Goal: Task Accomplishment & Management: Manage account settings

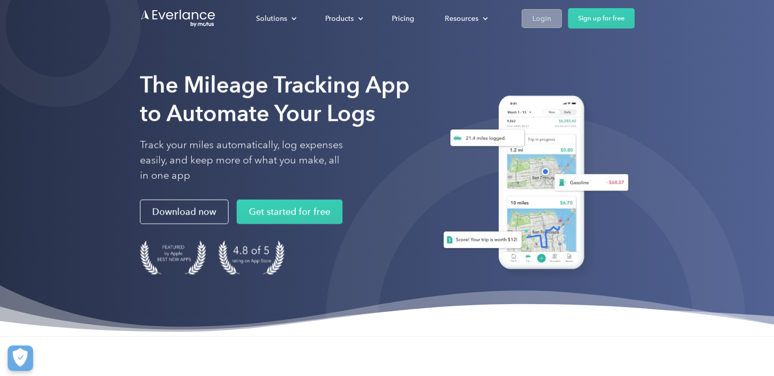
click at [545, 21] on div "Login" at bounding box center [541, 18] width 19 height 13
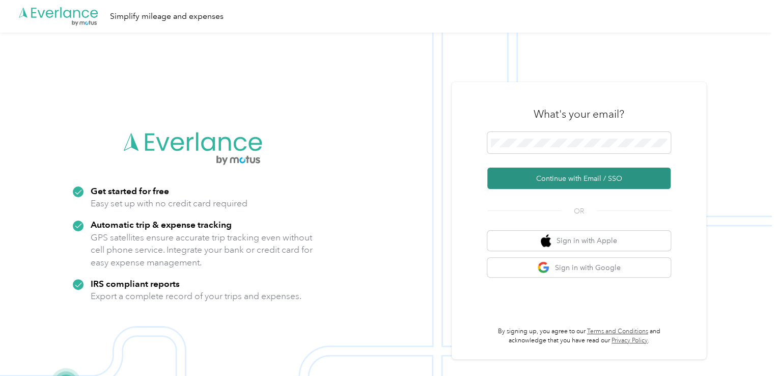
click at [537, 180] on button "Continue with Email / SSO" at bounding box center [578, 177] width 183 height 21
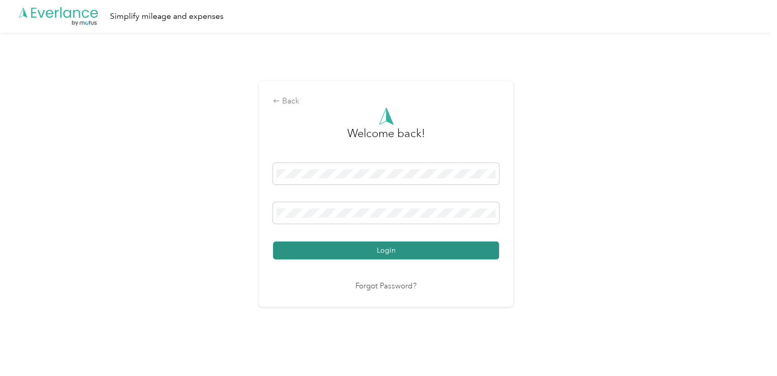
click at [391, 251] on button "Login" at bounding box center [386, 250] width 226 height 18
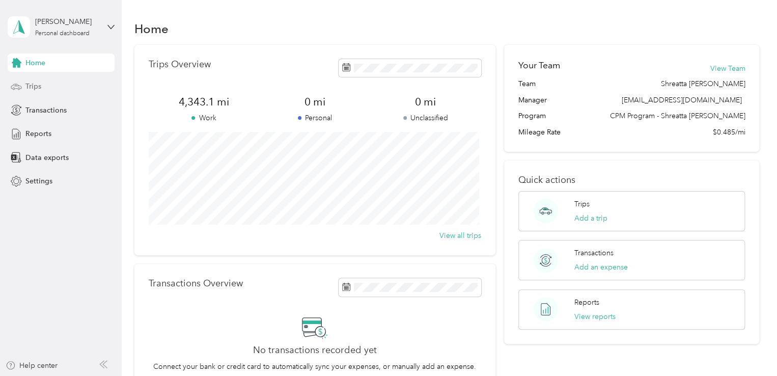
click at [35, 88] on span "Trips" at bounding box center [33, 86] width 16 height 11
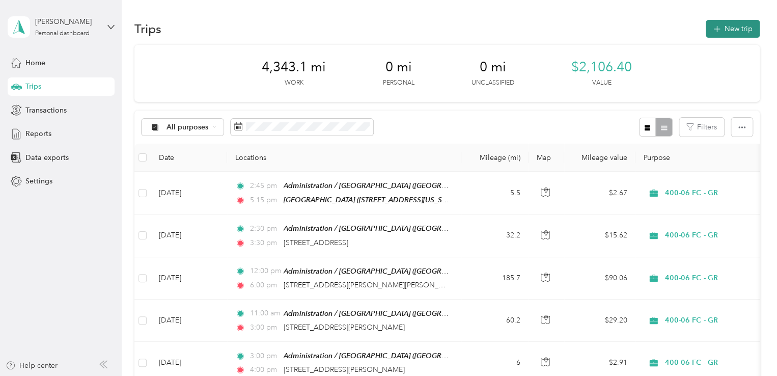
click at [727, 29] on button "New trip" at bounding box center [732, 29] width 54 height 18
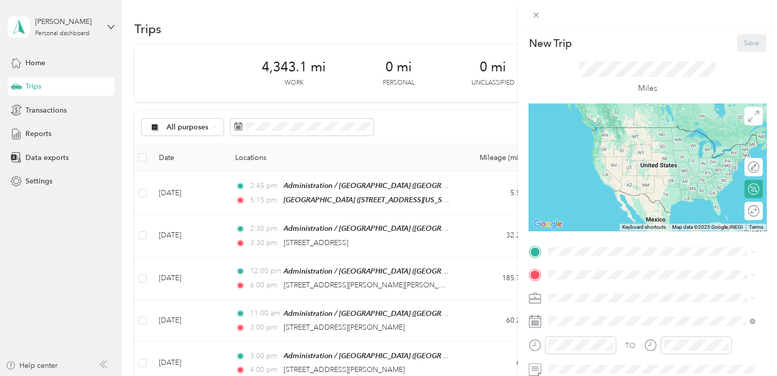
click at [616, 147] on span "Jefferson Avenue Southeast, 49503, Grand Rapids, Michigan, United States" at bounding box center [625, 156] width 117 height 19
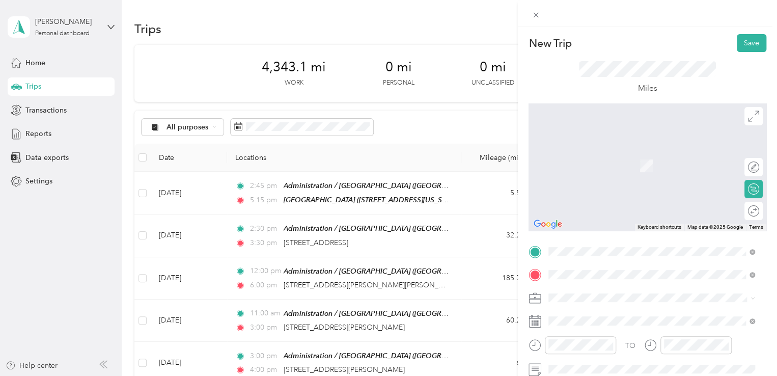
click at [591, 155] on span "47 2nd Street Pierson, Michigan 49339, United States" at bounding box center [646, 150] width 158 height 9
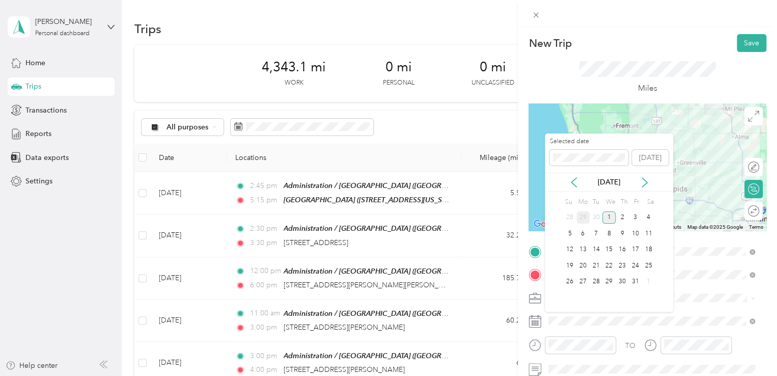
click at [579, 218] on div "29" at bounding box center [582, 217] width 13 height 13
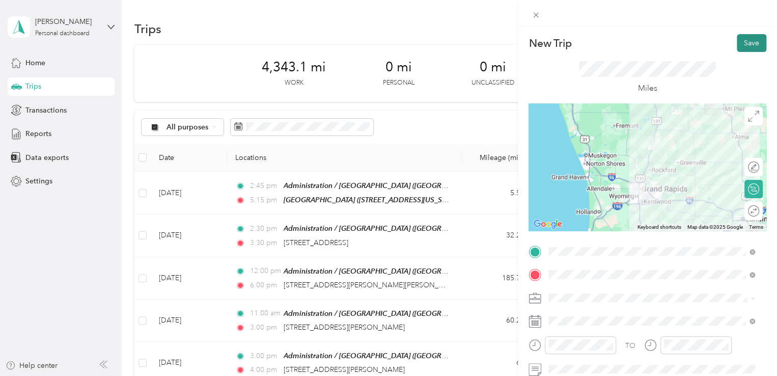
click at [744, 43] on button "Save" at bounding box center [751, 43] width 30 height 18
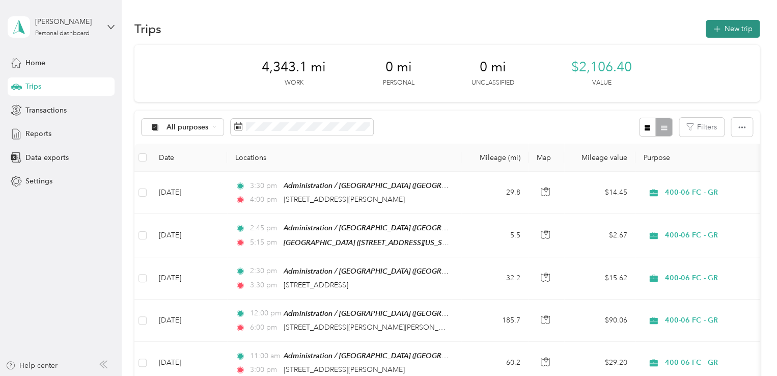
click at [724, 35] on button "New trip" at bounding box center [732, 29] width 54 height 18
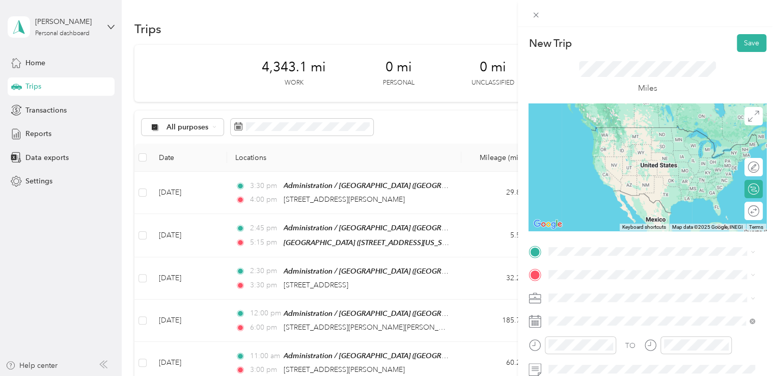
click at [594, 127] on span "47 2nd Street Pierson, Michigan 49339, United States" at bounding box center [646, 125] width 158 height 9
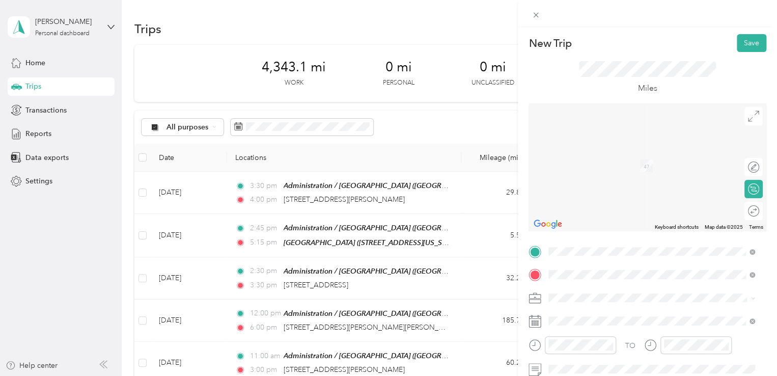
click at [598, 316] on span "13960 White Creek Avenue Northeast Cedar Springs, Michigan 49319, United States" at bounding box center [618, 310] width 102 height 9
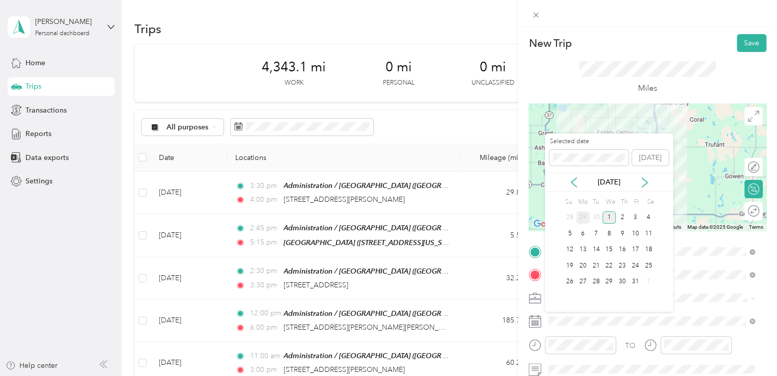
click at [582, 215] on div "29" at bounding box center [582, 217] width 13 height 13
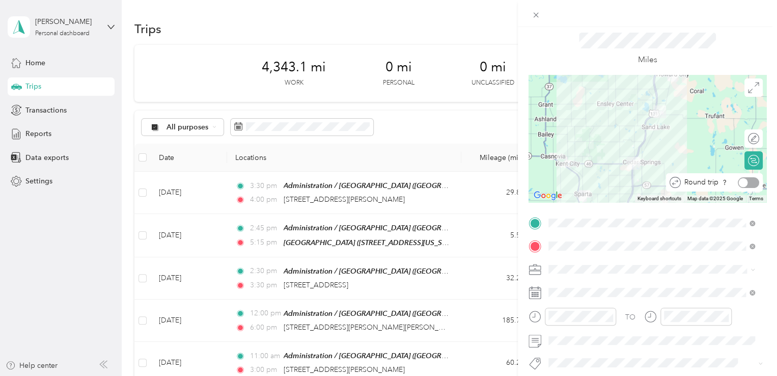
click at [745, 184] on div at bounding box center [747, 182] width 21 height 11
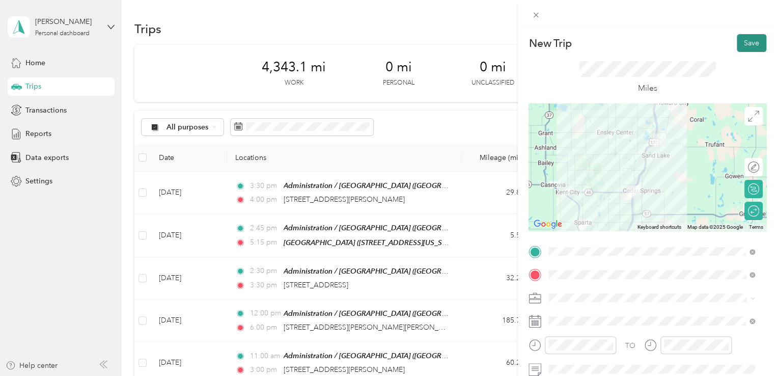
click at [738, 43] on button "Save" at bounding box center [751, 43] width 30 height 18
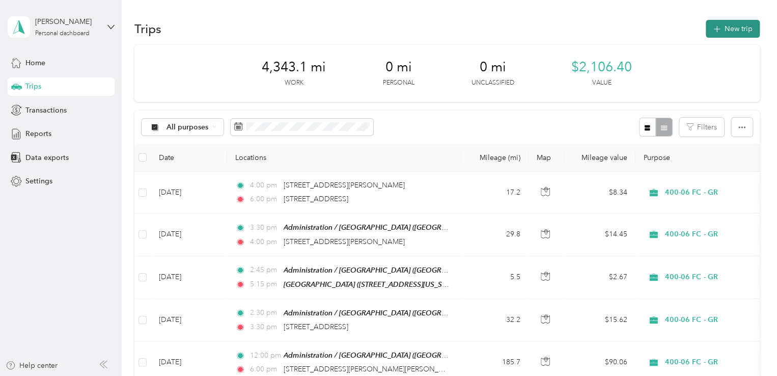
click at [721, 26] on button "New trip" at bounding box center [732, 29] width 54 height 18
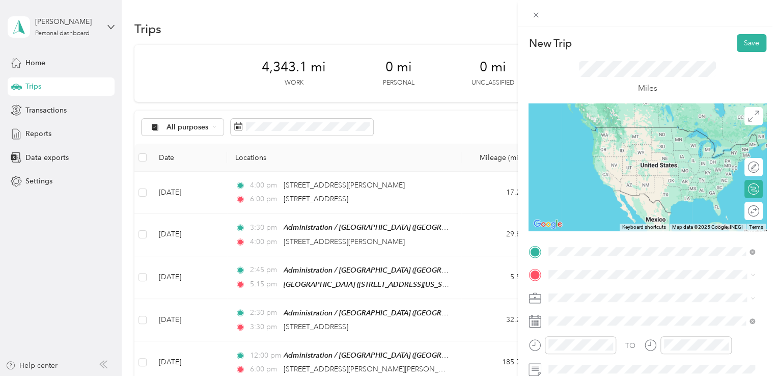
click at [612, 132] on span "47 2nd Street Pierson, Michigan 49339, United States" at bounding box center [646, 127] width 158 height 9
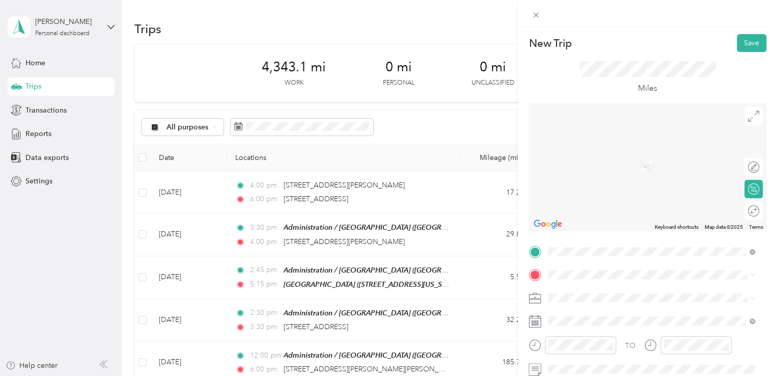
click at [619, 174] on div "TEAM Administration / Grand Rapids Office Jefferson Avenue Southeast, 49503, Gr…" at bounding box center [659, 170] width 184 height 41
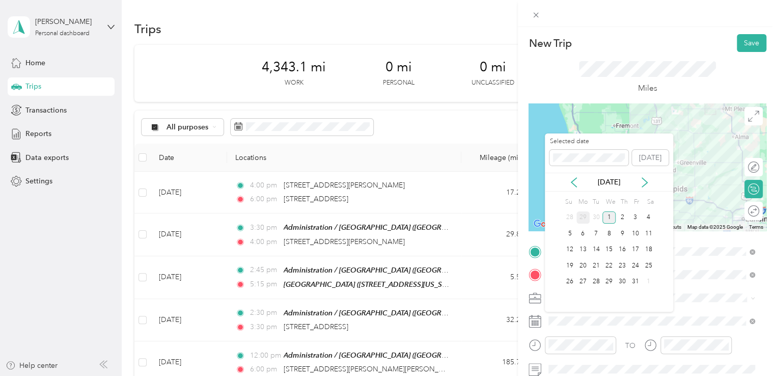
click at [580, 218] on div "29" at bounding box center [582, 217] width 13 height 13
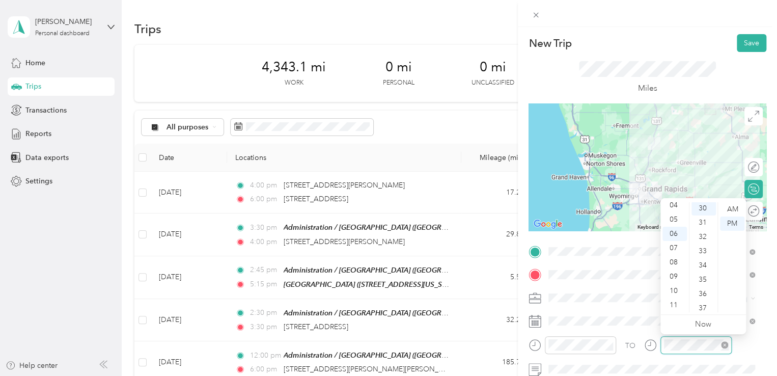
scroll to position [428, 0]
click at [726, 221] on div "PM" at bounding box center [732, 223] width 24 height 14
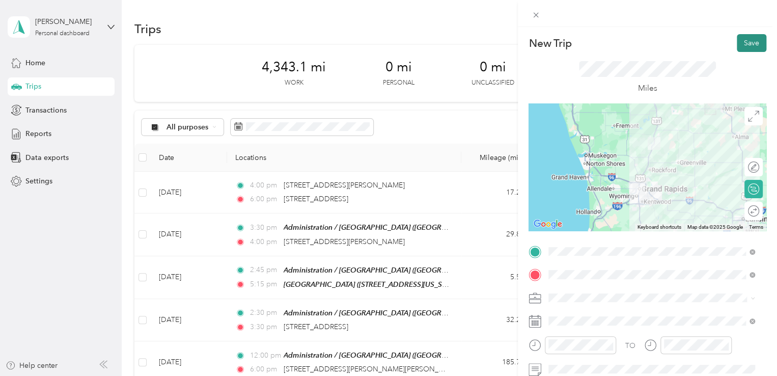
click at [740, 43] on button "Save" at bounding box center [751, 43] width 30 height 18
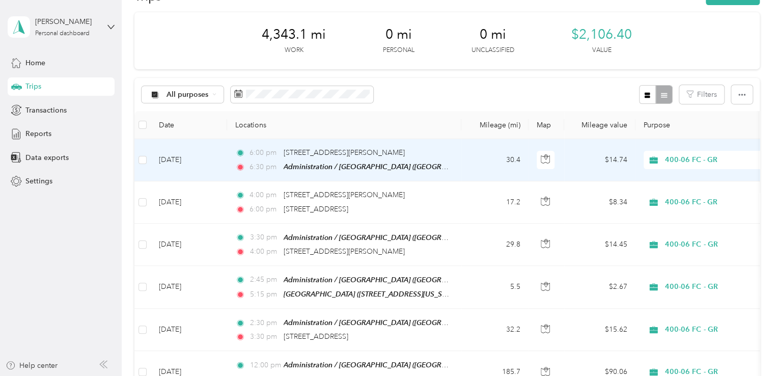
scroll to position [0, 0]
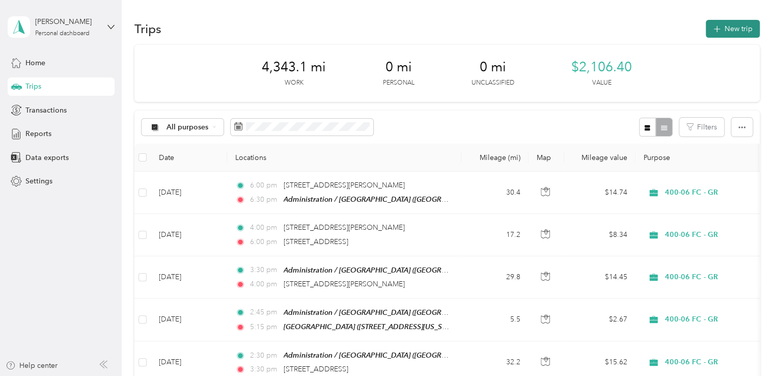
click at [717, 29] on icon "button" at bounding box center [716, 29] width 12 height 12
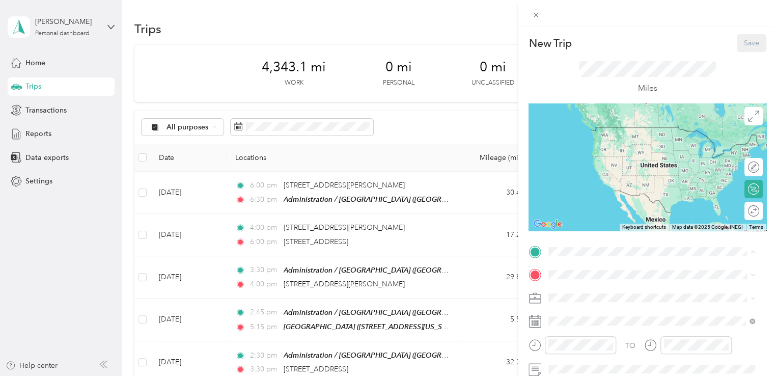
click at [601, 152] on span "Jefferson Avenue Southeast, 49503, Grand Rapids, Michigan, United States" at bounding box center [625, 156] width 117 height 19
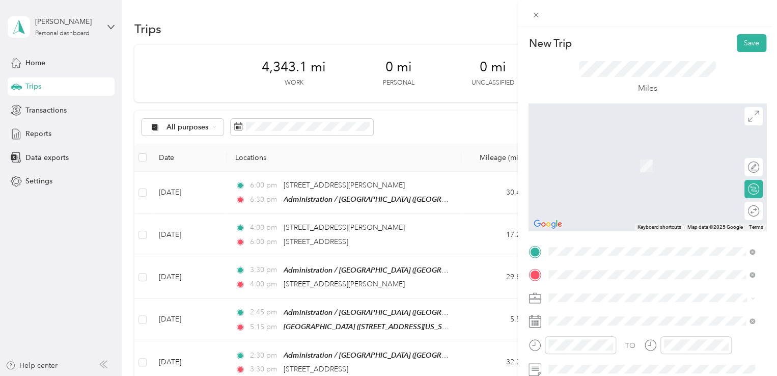
click at [611, 155] on span "2044 Celebration Drive Northeast Grand Rapids, Michigan 49525, United States" at bounding box center [618, 150] width 102 height 9
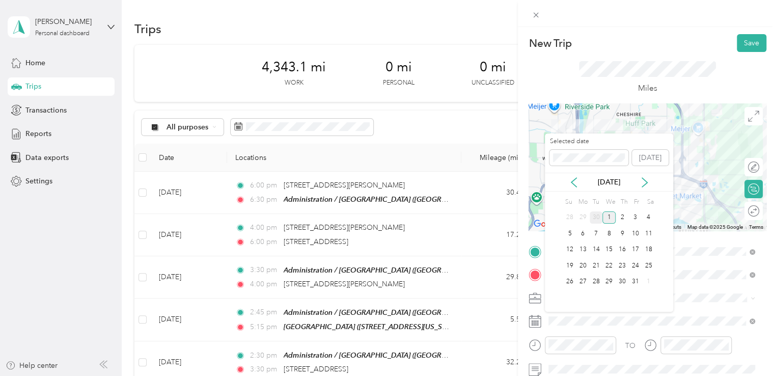
click at [596, 217] on div "30" at bounding box center [595, 217] width 13 height 13
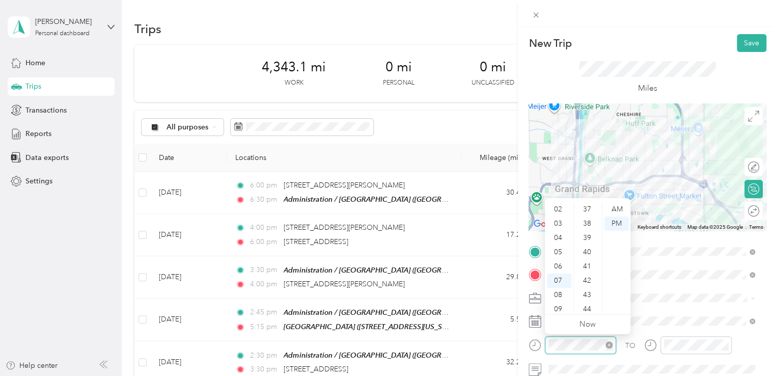
scroll to position [428, 0]
click at [614, 206] on div "AM" at bounding box center [616, 209] width 24 height 14
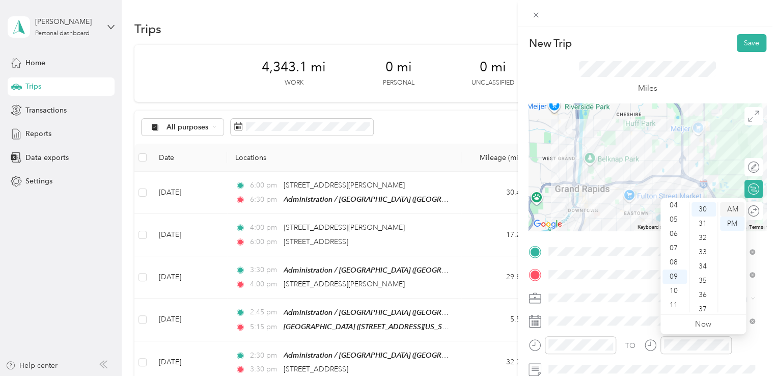
click at [731, 210] on div "AM" at bounding box center [732, 209] width 24 height 14
click at [745, 210] on div at bounding box center [747, 211] width 21 height 11
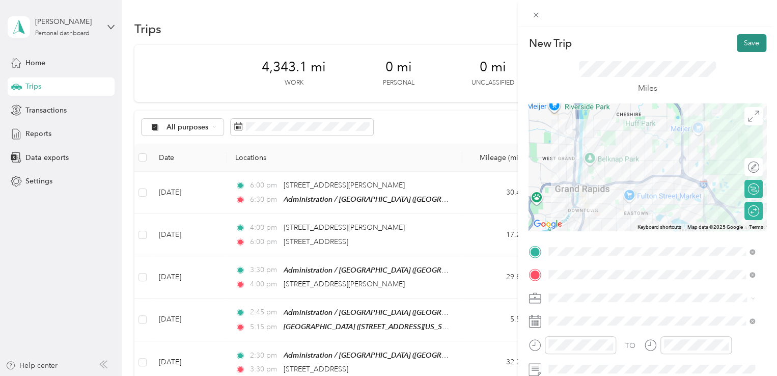
click at [739, 42] on button "Save" at bounding box center [751, 43] width 30 height 18
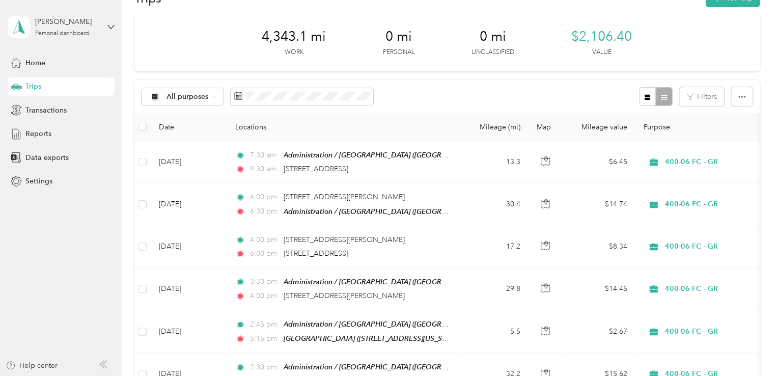
scroll to position [0, 0]
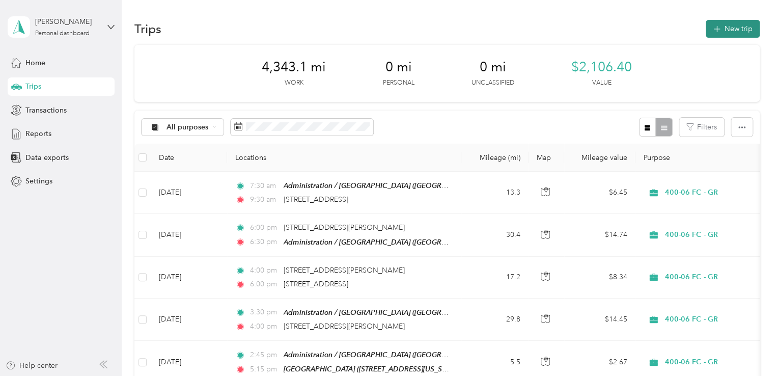
click at [725, 27] on button "New trip" at bounding box center [732, 29] width 54 height 18
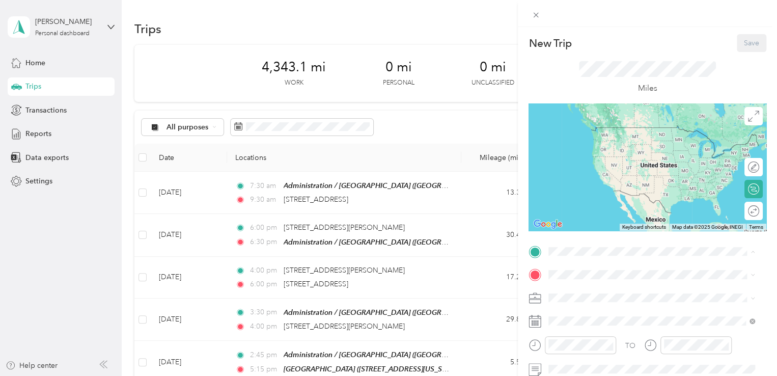
click at [586, 148] on span "Jefferson Avenue Southeast, 49503, Grand Rapids, Michigan, United States" at bounding box center [625, 156] width 117 height 19
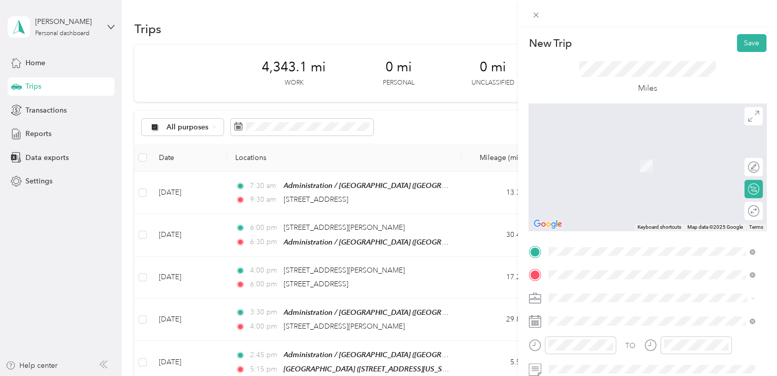
click at [605, 155] on span "9964 Gast Road Bridgman, Michigan 49106, United States" at bounding box center [659, 155] width 184 height 18
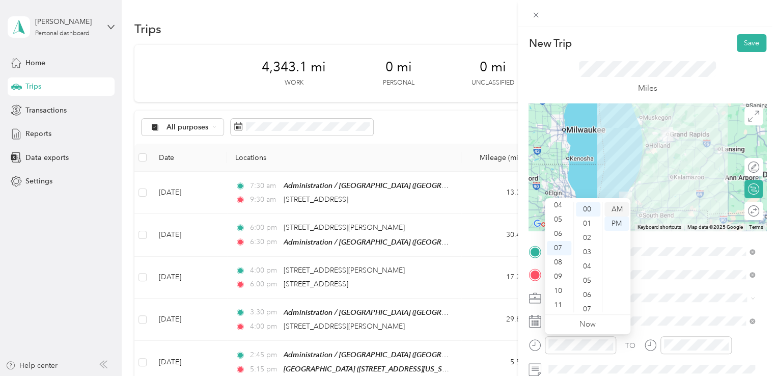
click at [615, 206] on div "AM" at bounding box center [616, 209] width 24 height 14
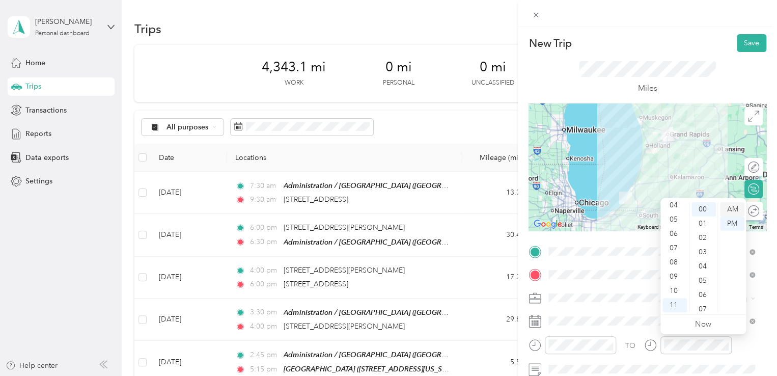
click at [728, 210] on div "AM" at bounding box center [732, 209] width 24 height 14
click at [743, 208] on div at bounding box center [747, 211] width 21 height 11
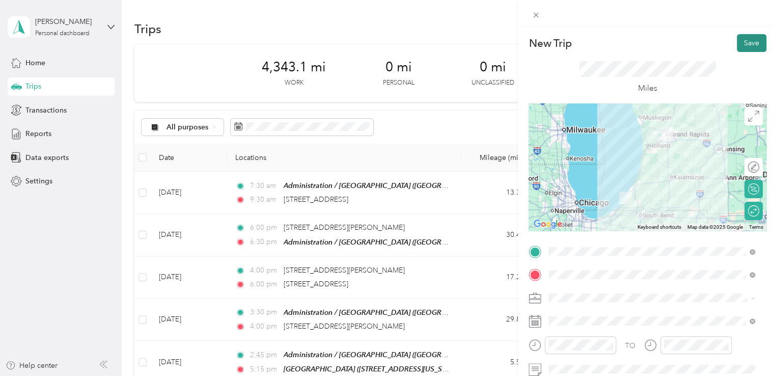
click at [746, 41] on button "Save" at bounding box center [751, 43] width 30 height 18
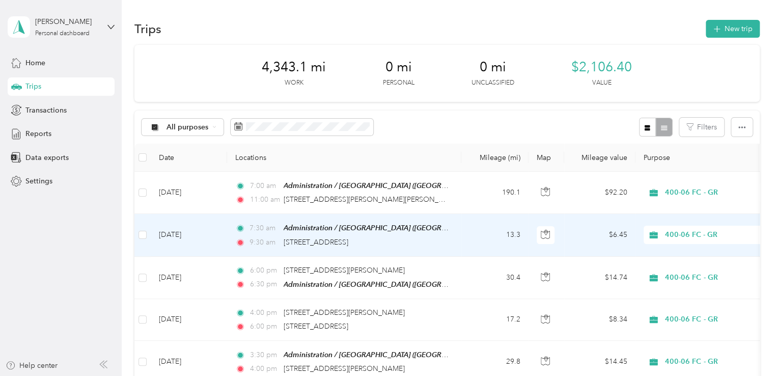
click at [187, 234] on td "Sep 30, 2025" at bounding box center [189, 235] width 76 height 42
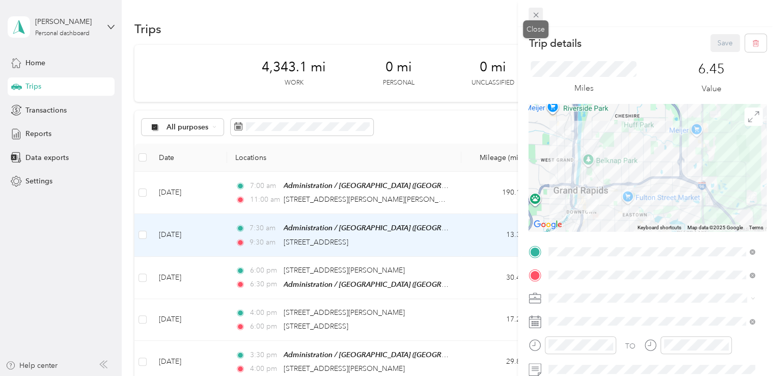
click at [534, 16] on icon at bounding box center [535, 15] width 5 height 5
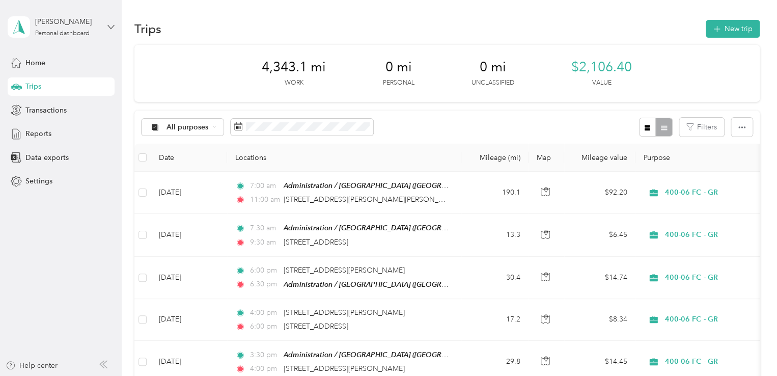
click at [110, 25] on icon at bounding box center [110, 26] width 7 height 7
click at [44, 84] on div "Log out" at bounding box center [115, 82] width 200 height 18
